Goal: Find specific page/section: Find specific page/section

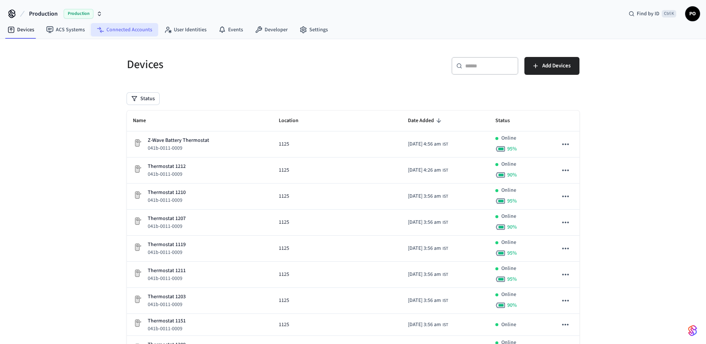
click at [129, 26] on link "Connected Accounts" at bounding box center [124, 29] width 67 height 13
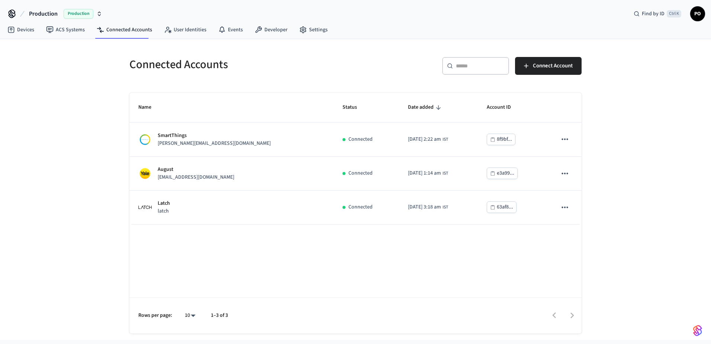
click at [36, 11] on span "Production" at bounding box center [43, 13] width 29 height 9
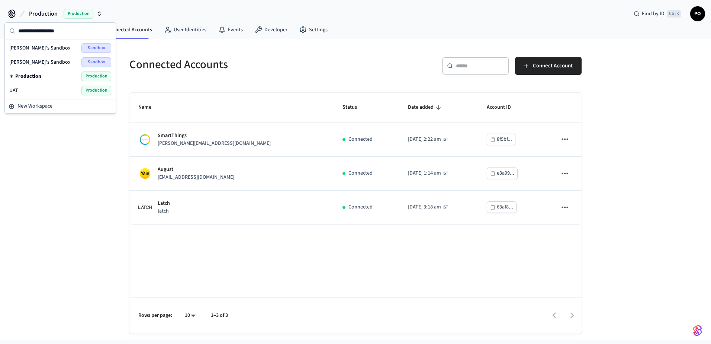
click at [25, 94] on div "UAT Production" at bounding box center [60, 91] width 102 height 10
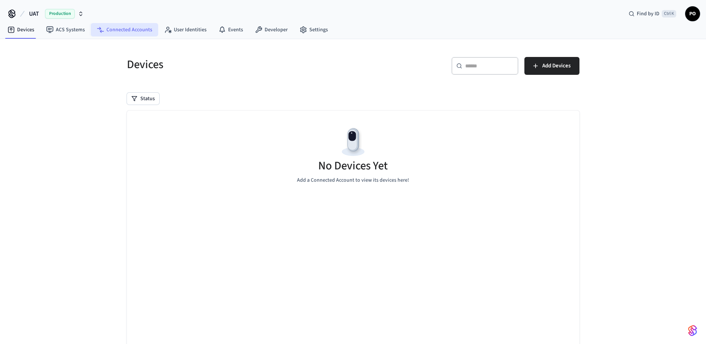
click at [121, 32] on link "Connected Accounts" at bounding box center [124, 29] width 67 height 13
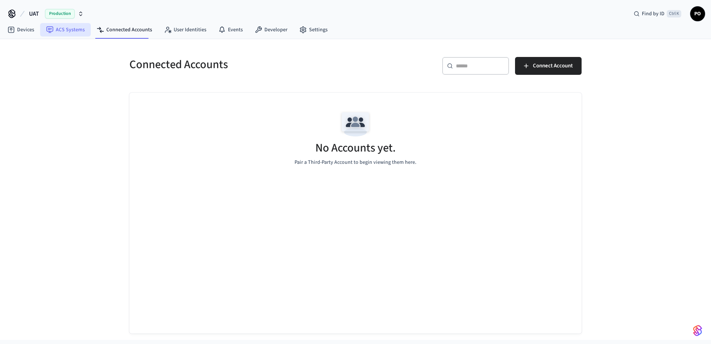
click at [79, 33] on link "ACS Systems" at bounding box center [65, 29] width 51 height 13
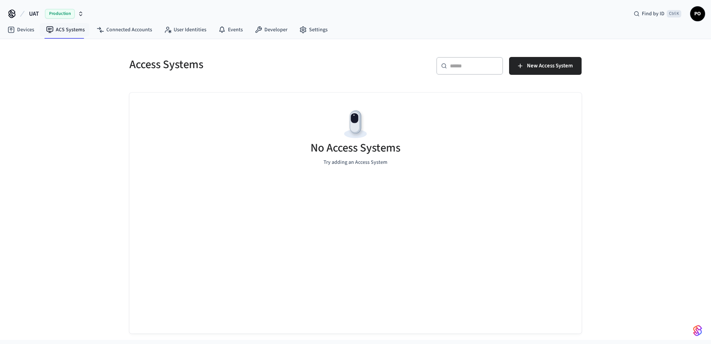
click at [337, 170] on div "No Access Systems Try adding an Access System" at bounding box center [355, 137] width 452 height 89
